Goal: Transaction & Acquisition: Purchase product/service

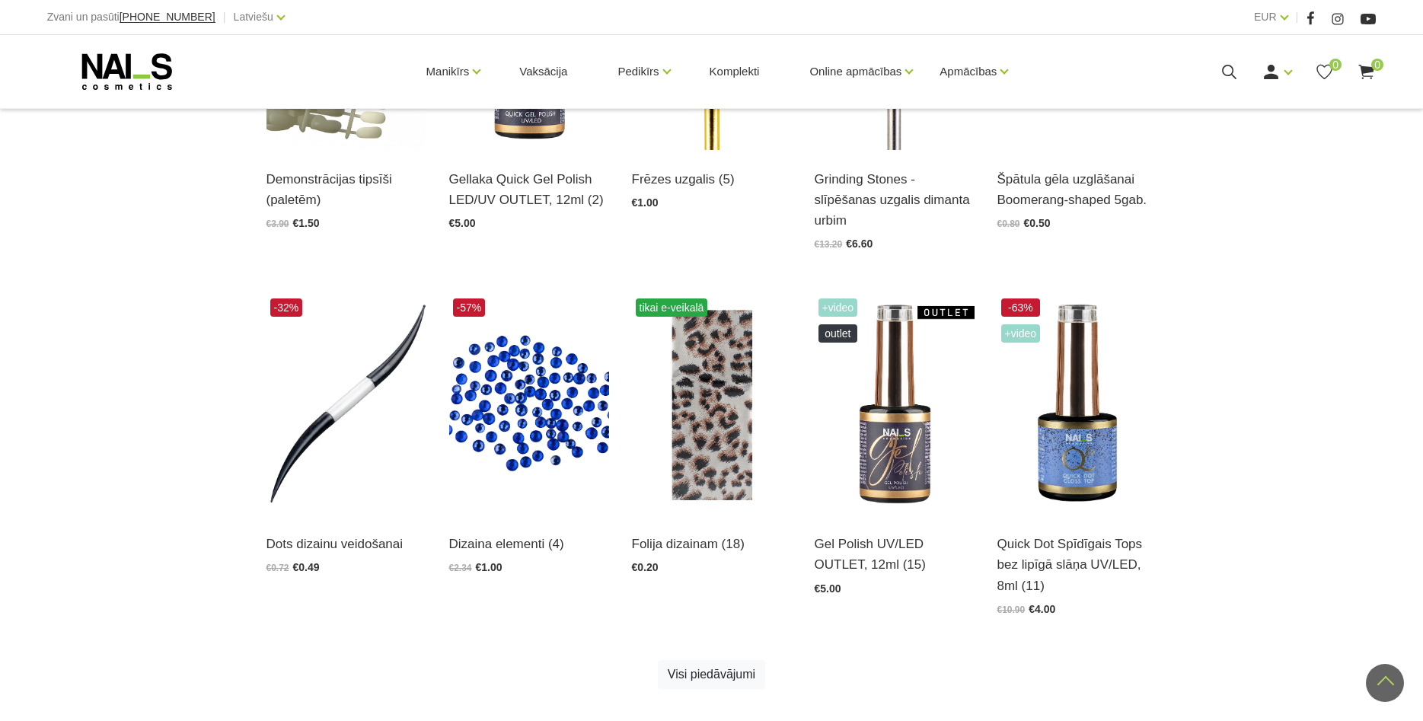
scroll to position [1094, 0]
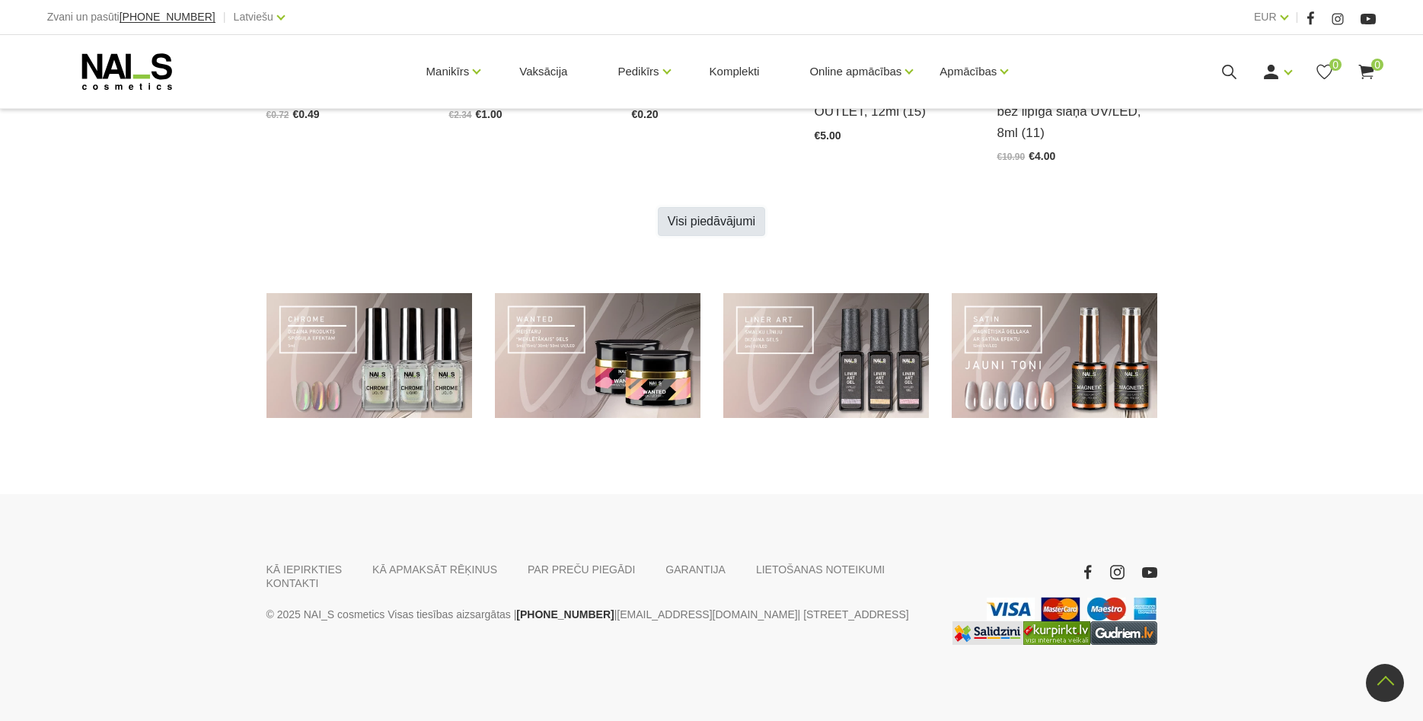
click at [722, 207] on link "Visi piedāvājumi" at bounding box center [711, 221] width 107 height 29
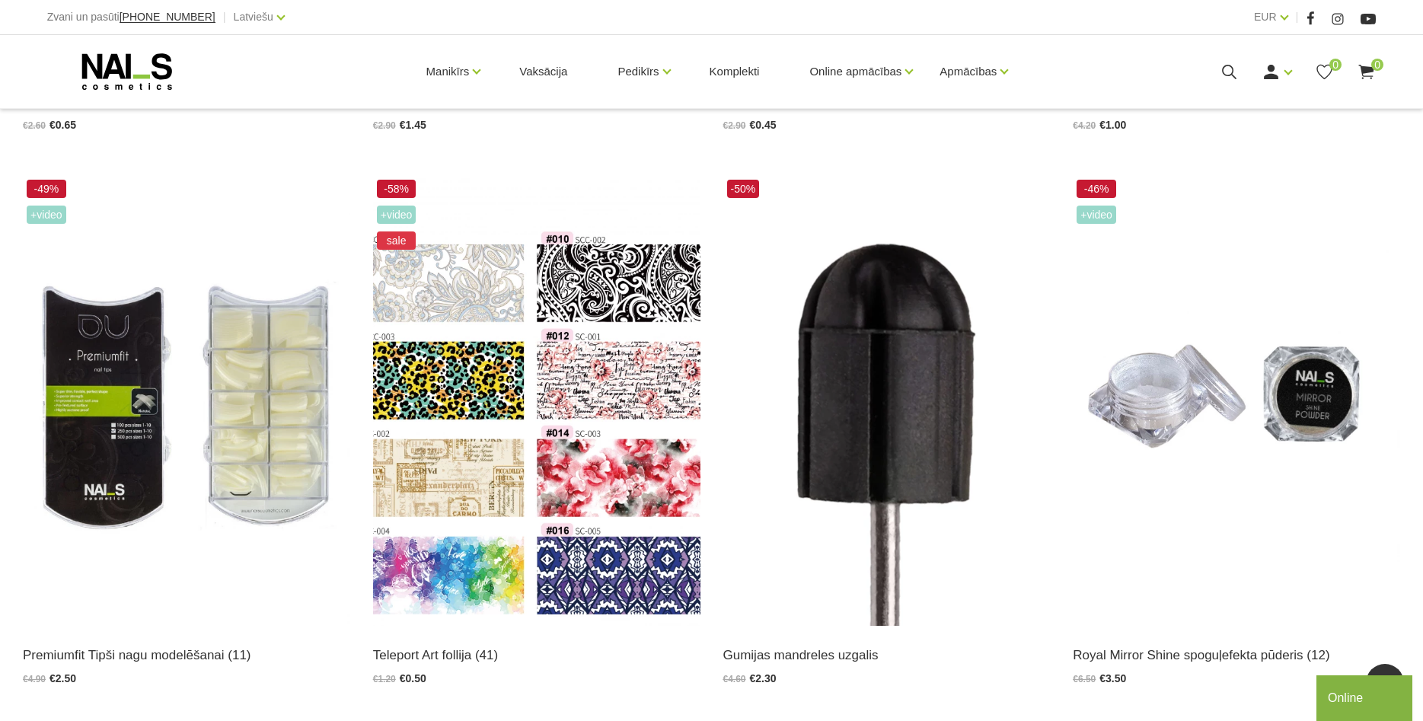
scroll to position [3330, 0]
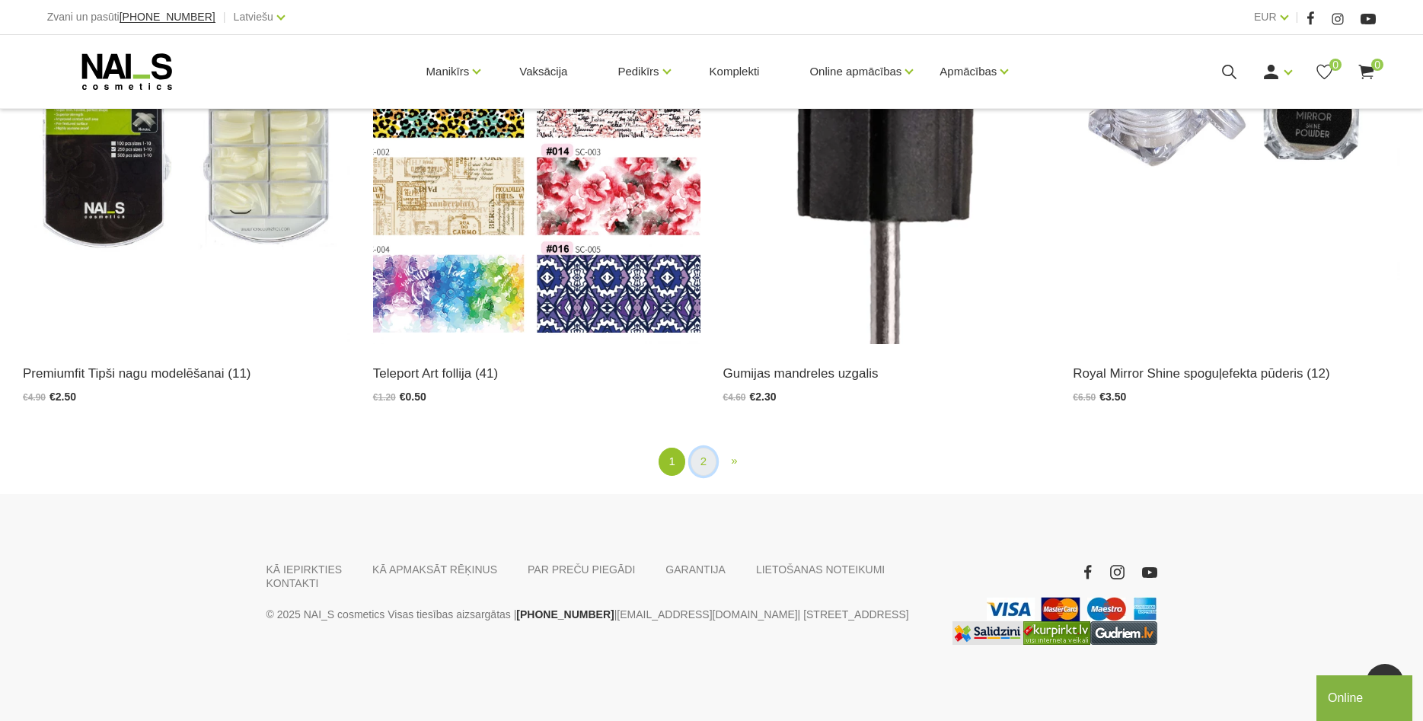
click at [696, 448] on link "2" at bounding box center [704, 462] width 26 height 28
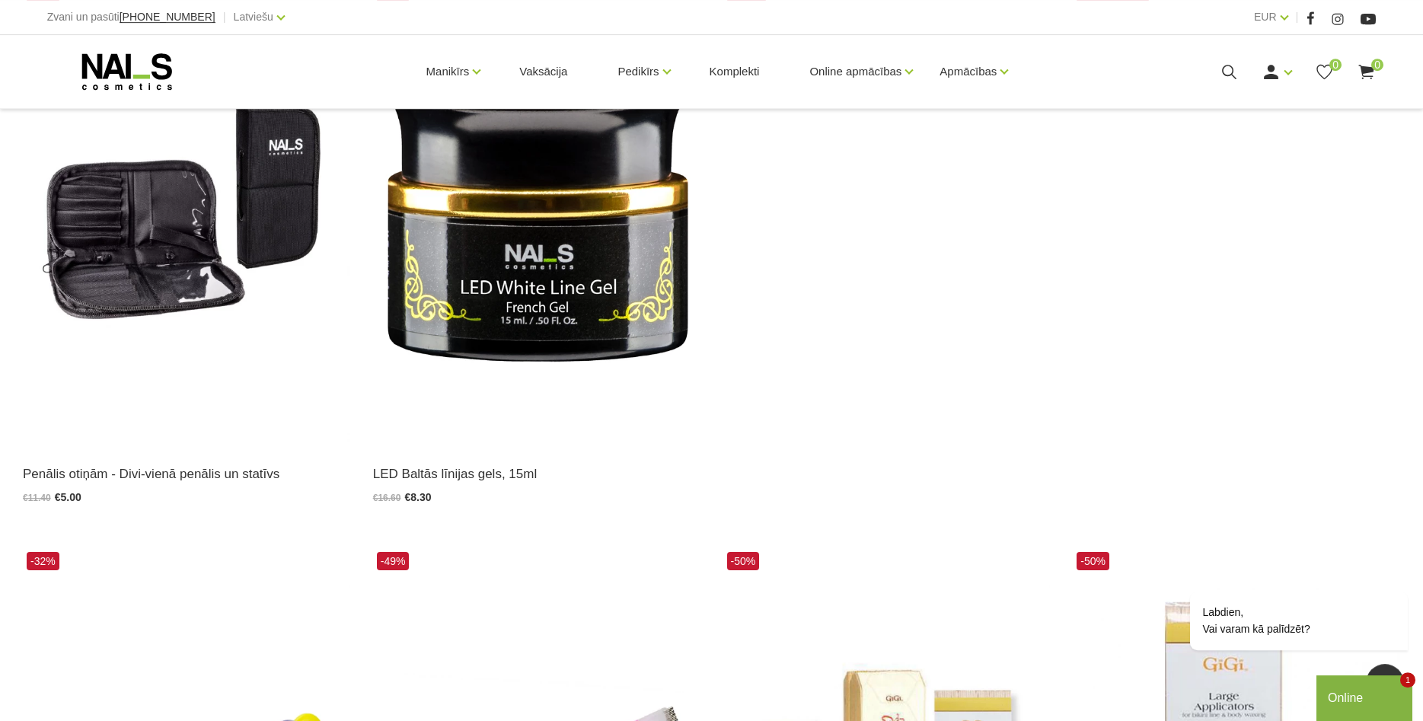
scroll to position [388, 0]
